Goal: Entertainment & Leisure: Consume media (video, audio)

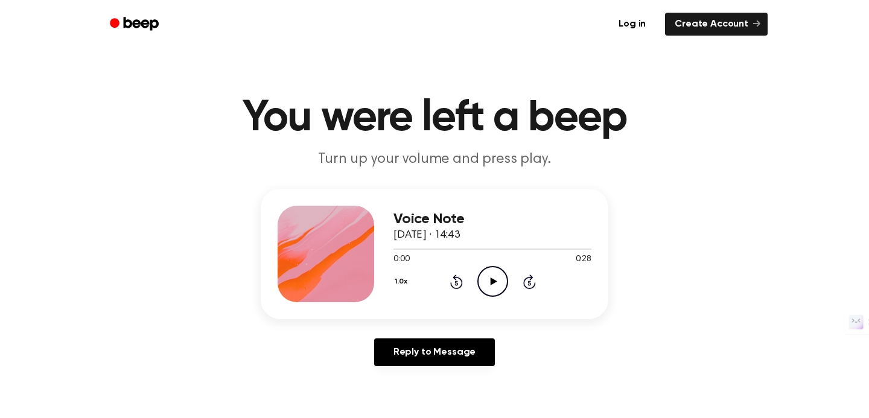
click at [495, 279] on icon "Play Audio" at bounding box center [492, 281] width 31 height 31
click at [489, 277] on icon "Play Audio" at bounding box center [492, 281] width 31 height 31
click at [487, 283] on icon "Play Audio" at bounding box center [492, 281] width 31 height 31
click at [482, 272] on icon "Play Audio" at bounding box center [492, 281] width 31 height 31
click at [486, 279] on icon "Play Audio" at bounding box center [492, 281] width 31 height 31
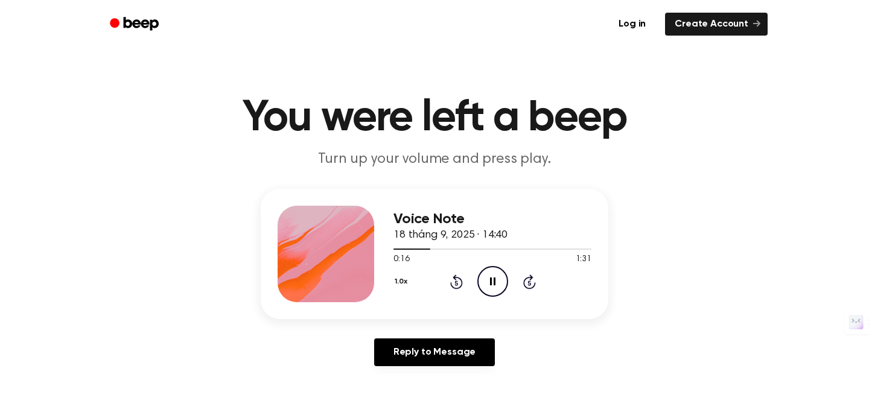
click at [493, 282] on icon "Pause Audio" at bounding box center [492, 281] width 31 height 31
drag, startPoint x: 444, startPoint y: 250, endPoint x: 380, endPoint y: 250, distance: 64.0
click at [380, 250] on div "Voice Note 18 tháng 9, 2025 · 14:40 0:17 1:31 Your browser does not support the…" at bounding box center [435, 254] width 348 height 130
click at [399, 249] on div at bounding box center [411, 249] width 37 height 1
click at [493, 276] on icon "Play Audio" at bounding box center [492, 281] width 31 height 31
